Goal: Information Seeking & Learning: Learn about a topic

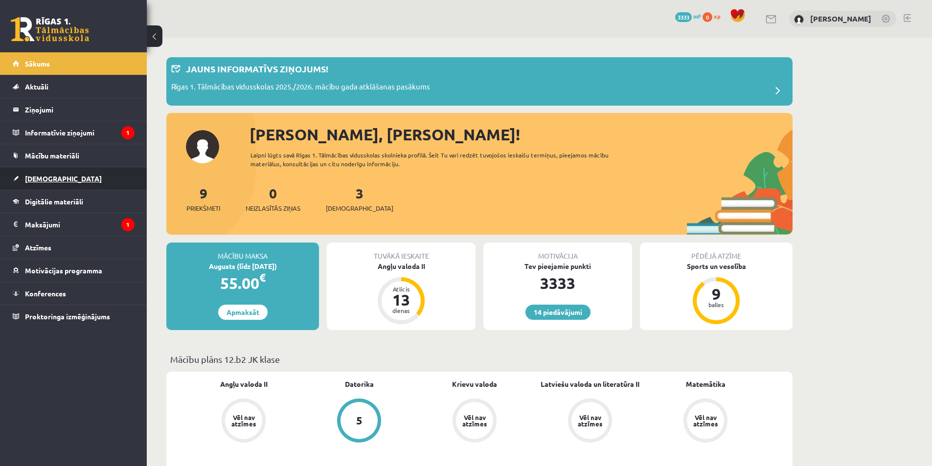
click at [56, 176] on link "[DEMOGRAPHIC_DATA]" at bounding box center [74, 178] width 122 height 22
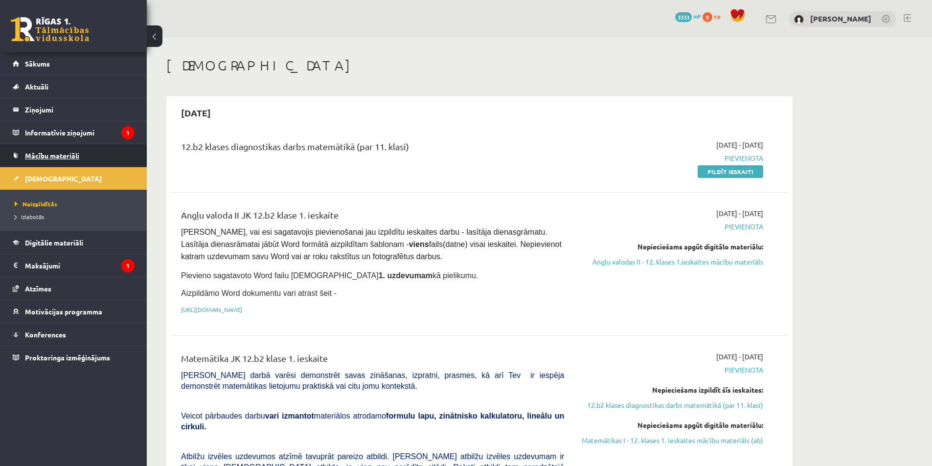
click at [53, 155] on span "Mācību materiāli" at bounding box center [52, 155] width 54 height 9
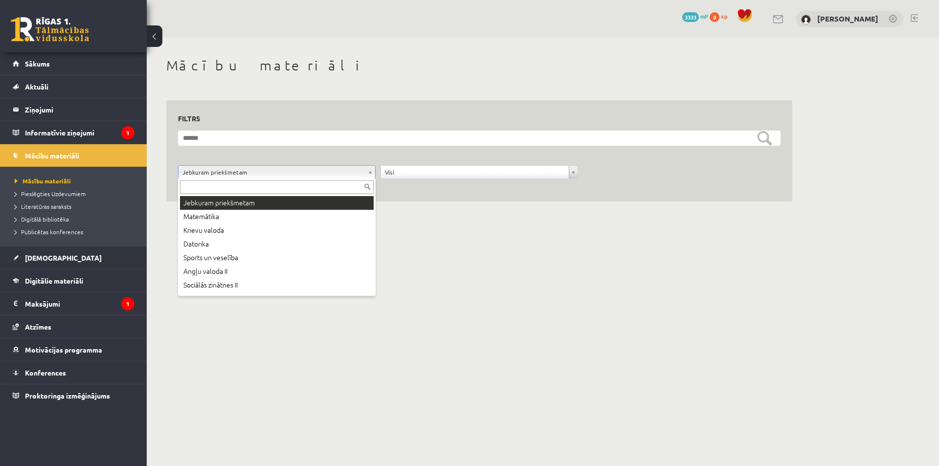
drag, startPoint x: 242, startPoint y: 171, endPoint x: 310, endPoint y: 114, distance: 88.2
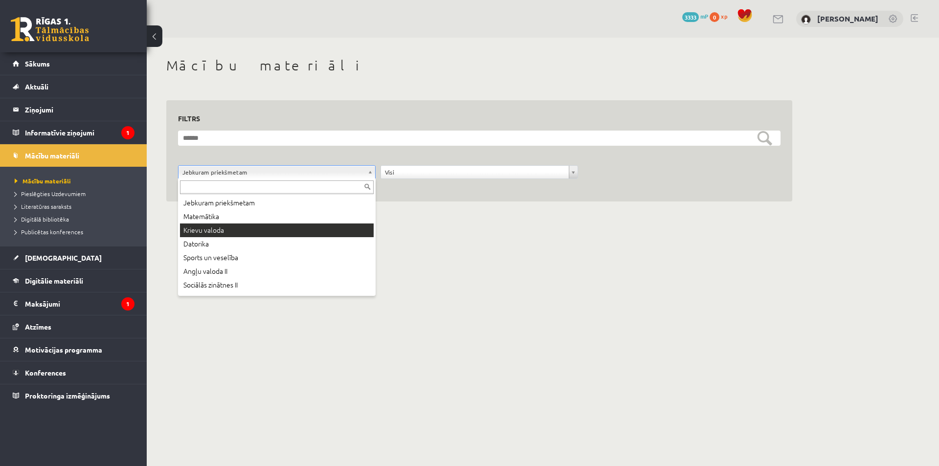
drag, startPoint x: 227, startPoint y: 230, endPoint x: 266, endPoint y: 245, distance: 41.8
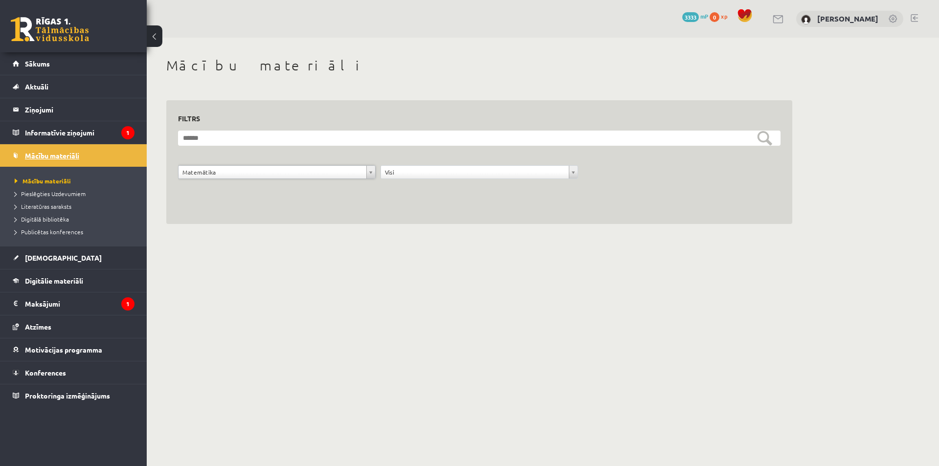
click at [42, 153] on span "Mācību materiāli" at bounding box center [52, 155] width 54 height 9
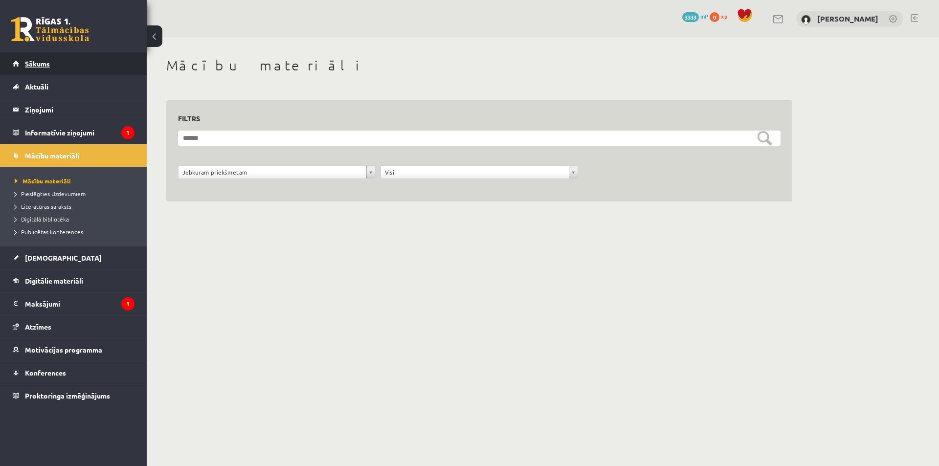
click at [60, 67] on link "Sākums" at bounding box center [74, 63] width 122 height 22
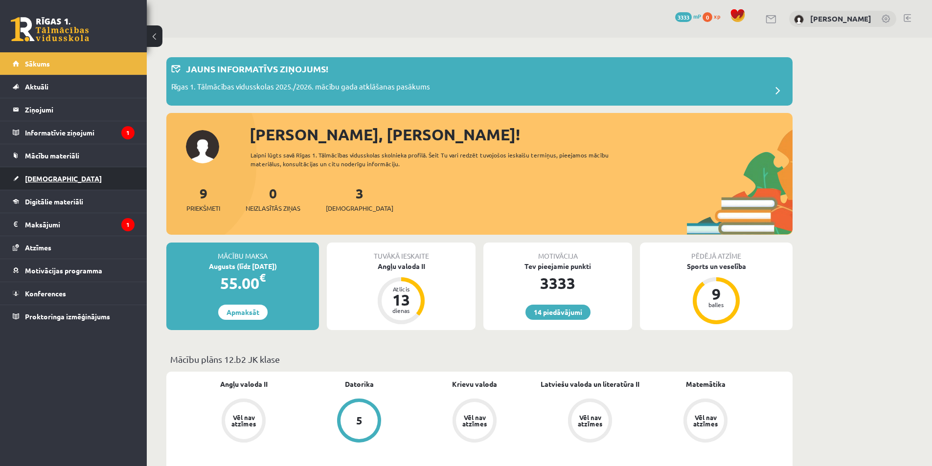
click at [53, 179] on span "[DEMOGRAPHIC_DATA]" at bounding box center [63, 178] width 77 height 9
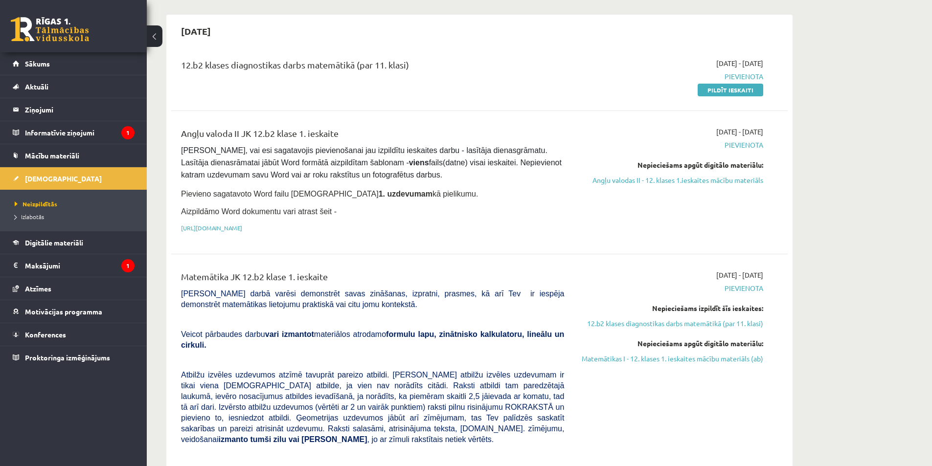
scroll to position [98, 0]
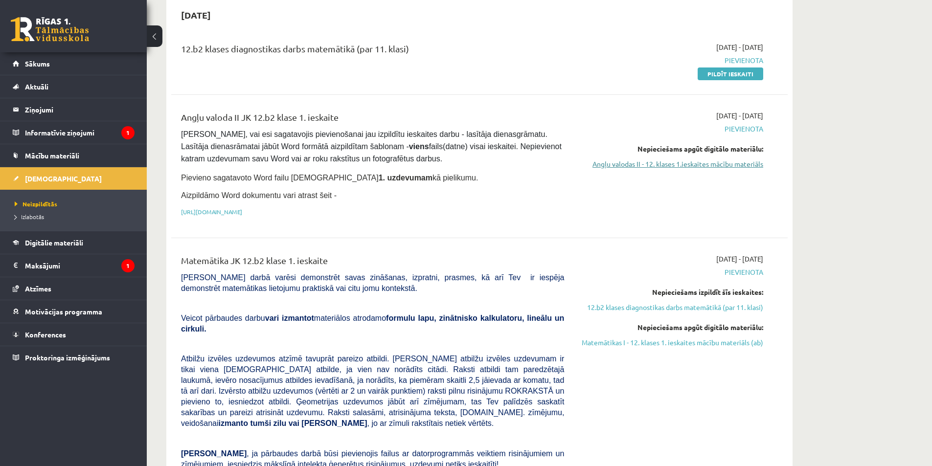
click at [629, 164] on link "Angļu valodas II - 12. klases 1.ieskaites mācību materiāls" at bounding box center [671, 164] width 184 height 10
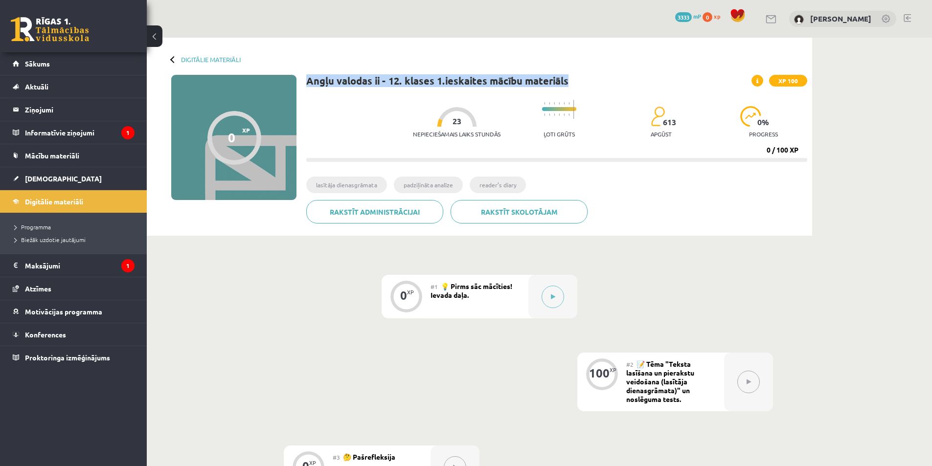
drag, startPoint x: 306, startPoint y: 80, endPoint x: 576, endPoint y: 83, distance: 270.5
click at [576, 83] on div "0 XP XP 100 0 / 100 XP Angļu valodas ii - 12. klases 1.ieskaites mācību materiā…" at bounding box center [479, 153] width 655 height 156
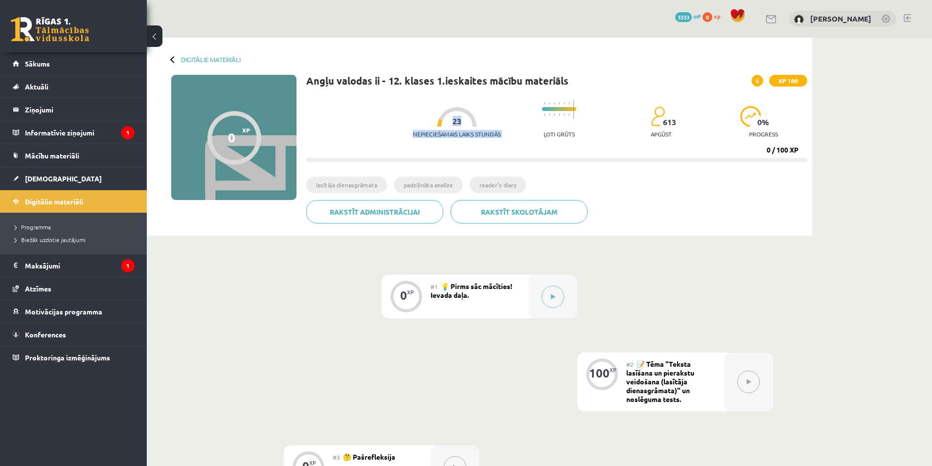
drag, startPoint x: 445, startPoint y: 122, endPoint x: 454, endPoint y: 122, distance: 9.3
click at [454, 122] on div "Nepieciešamais laiks stundās 23" at bounding box center [457, 125] width 88 height 36
click at [529, 134] on div "Nepieciešamais laiks stundās 23 Ļoti grūts 613 apgūst 0 % progress" at bounding box center [610, 119] width 394 height 48
